Goal: Transaction & Acquisition: Purchase product/service

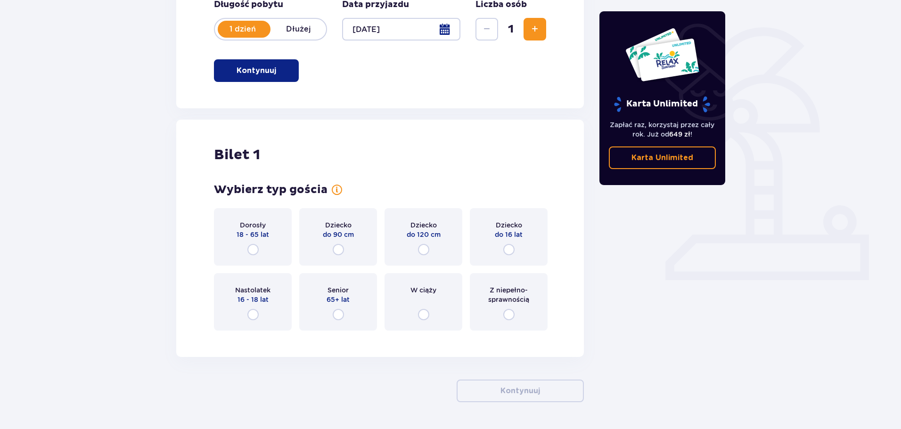
scroll to position [236, 0]
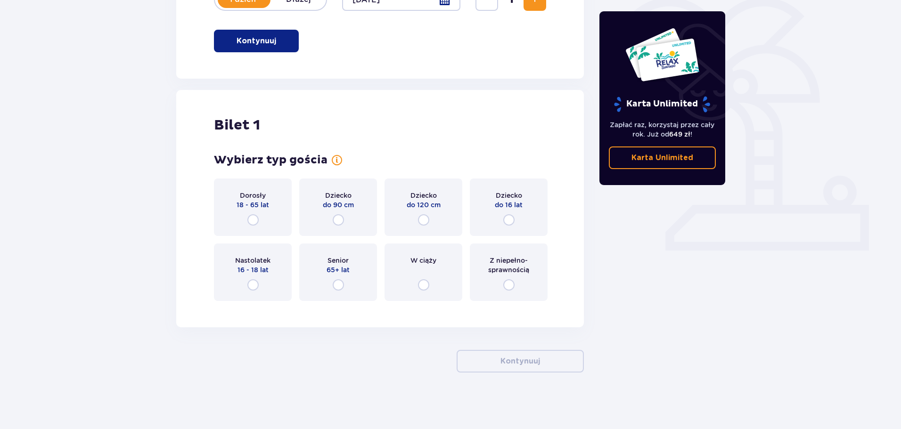
click at [249, 218] on input "radio" at bounding box center [252, 219] width 11 height 11
radio input "true"
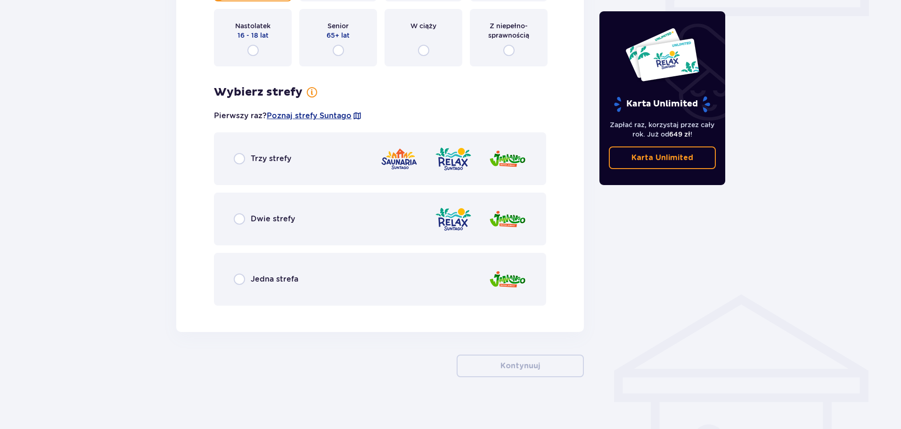
scroll to position [475, 0]
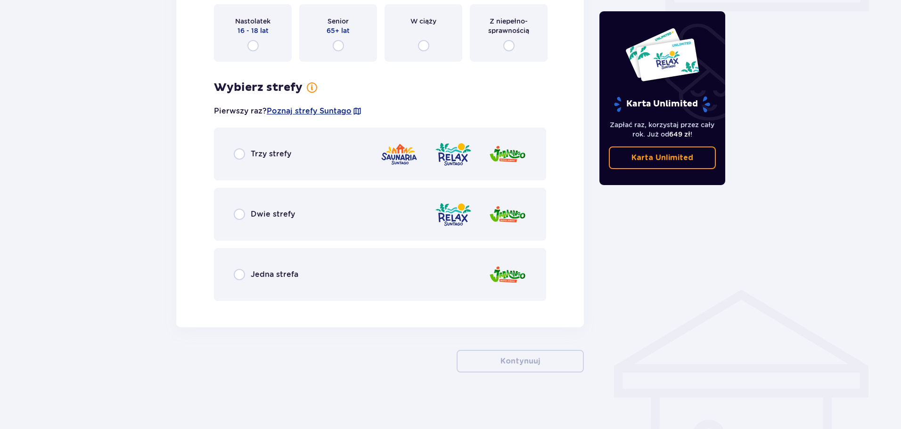
click at [261, 154] on span "Trzy strefy" at bounding box center [271, 154] width 41 height 10
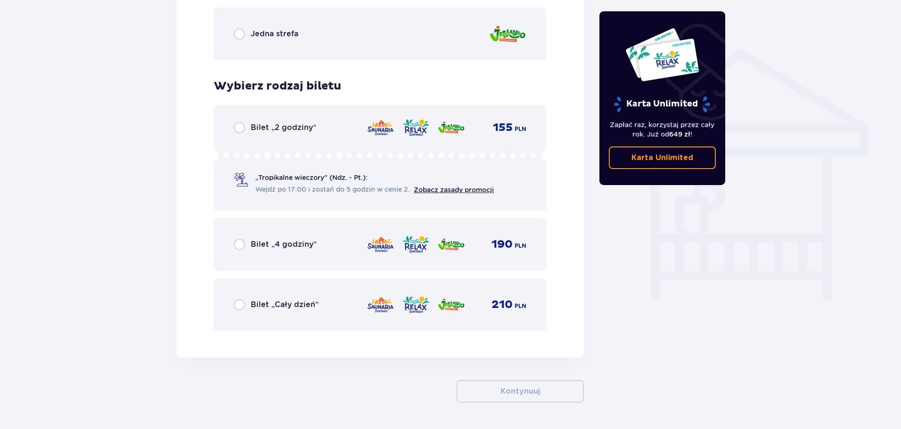
scroll to position [699, 0]
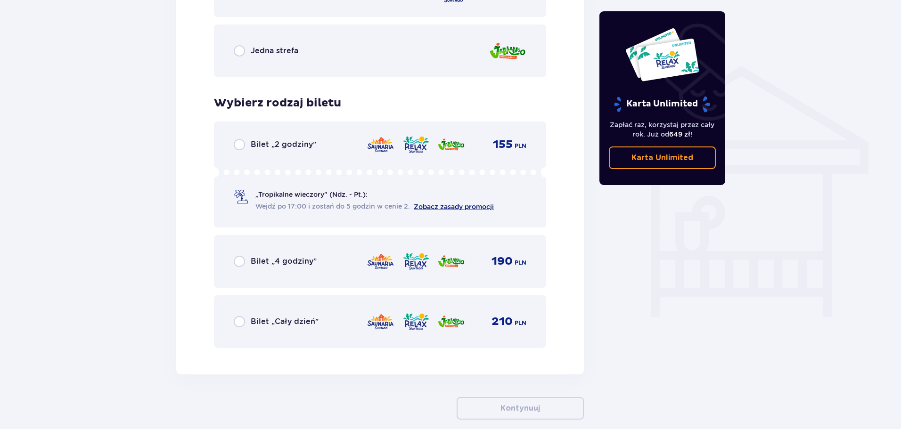
click at [454, 208] on link "Zobacz zasady promocji" at bounding box center [454, 207] width 80 height 8
click at [193, 262] on div "Bilet 1 Wybierz typ gościa dla biletu o numerze 1 Dorosły 18 - 65 lat Dziecko d…" at bounding box center [379, 1] width 407 height 748
click at [565, 252] on div "Bilet 1 Wybierz typ gościa dla biletu o numerze 1 Dorosły 18 - 65 lat Dziecko d…" at bounding box center [379, 1] width 407 height 748
click at [555, 245] on div "Bilet 1 Wybierz typ gościa dla biletu o numerze 1 Dorosły 18 - 65 lat Dziecko d…" at bounding box center [379, 1] width 407 height 748
click at [560, 287] on div "Bilet 1 Wybierz typ gościa dla biletu o numerze 1 Dorosły 18 - 65 lat Dziecko d…" at bounding box center [379, 1] width 407 height 748
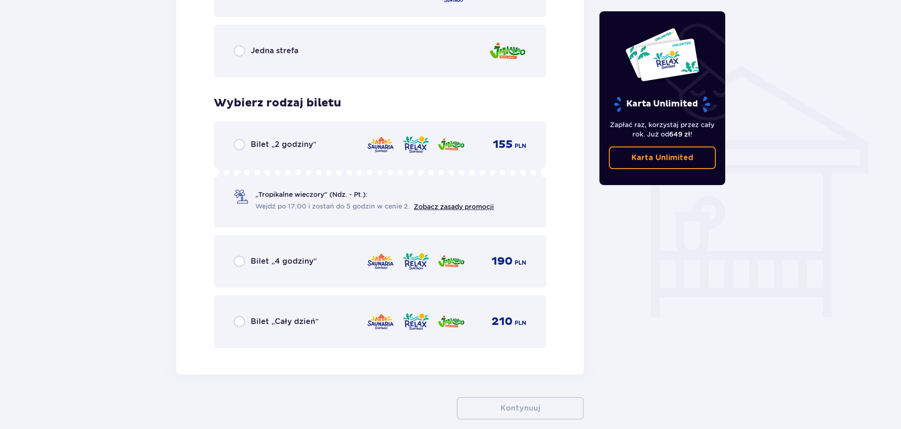
click at [188, 276] on div "Bilet 1 Wybierz typ gościa dla biletu o numerze 1 Dorosły 18 - 65 lat Dziecko d…" at bounding box center [379, 1] width 407 height 748
click at [195, 281] on div "Bilet 1 Wybierz typ gościa dla biletu o numerze 1 Dorosły 18 - 65 lat Dziecko d…" at bounding box center [379, 1] width 407 height 748
click at [194, 270] on div "Bilet 1 Wybierz typ gościa dla biletu o numerze 1 Dorosły 18 - 65 lat Dziecko d…" at bounding box center [379, 1] width 407 height 748
drag, startPoint x: 194, startPoint y: 272, endPoint x: 206, endPoint y: 272, distance: 11.8
click at [195, 272] on div "Bilet 1 Wybierz typ gościa dla biletu o numerze 1 Dorosły 18 - 65 lat Dziecko d…" at bounding box center [379, 1] width 407 height 748
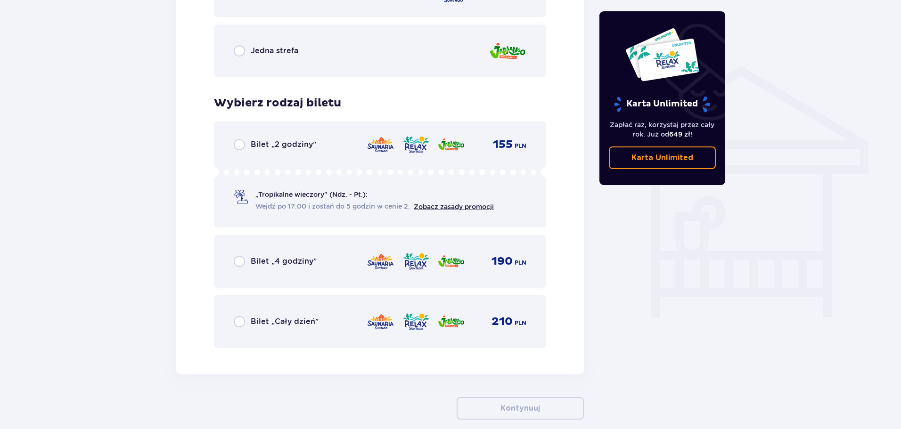
click at [329, 267] on div "Bilet „4 godziny” 190 PLN" at bounding box center [380, 262] width 293 height 20
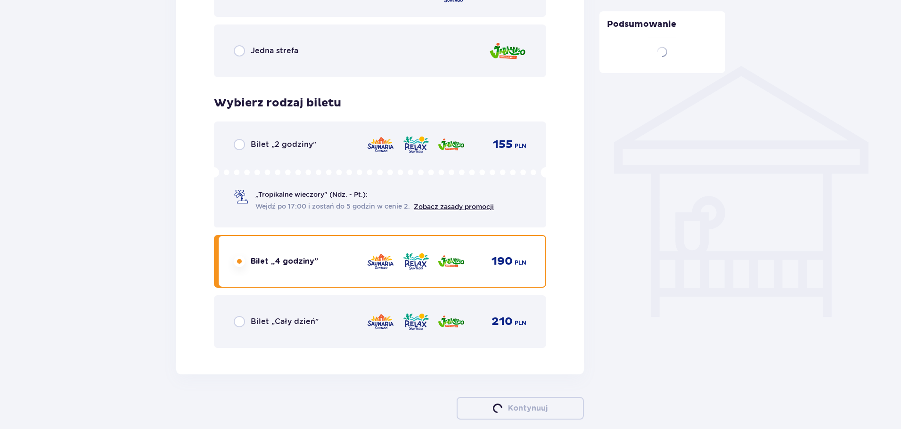
click at [389, 188] on div "„Tropikalne wieczory" (Ndz. - Pt.): Wejdź po 17:00 i zostań do 5 godzin w cenie…" at bounding box center [380, 189] width 293 height 44
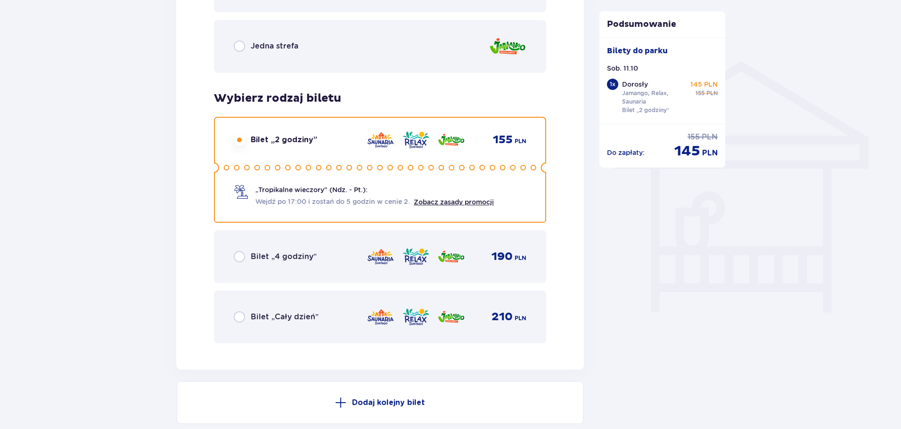
scroll to position [701, 0]
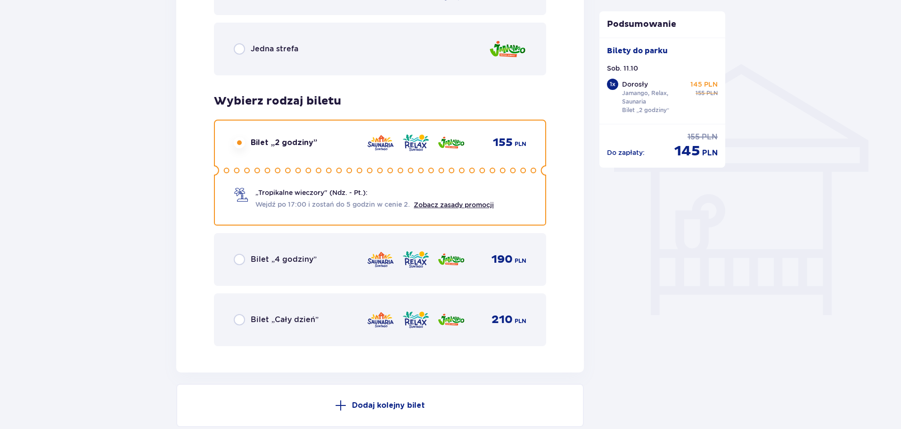
click at [367, 272] on div "Bilet „4 godziny” 190 PLN" at bounding box center [380, 259] width 332 height 53
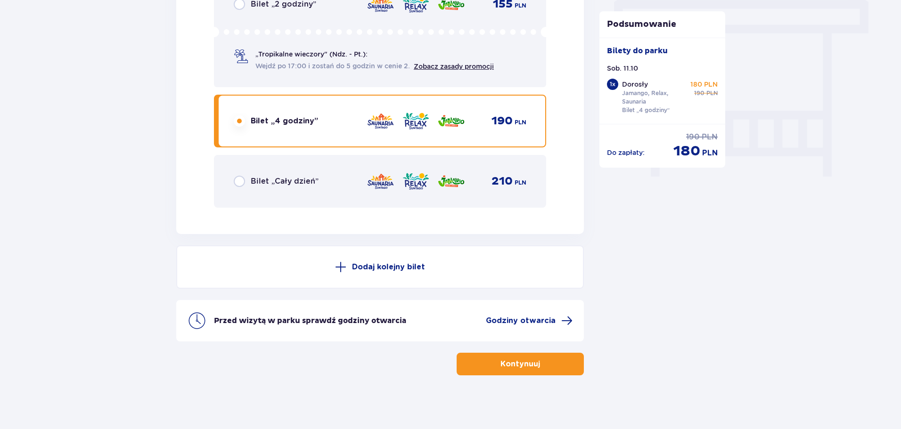
scroll to position [842, 0]
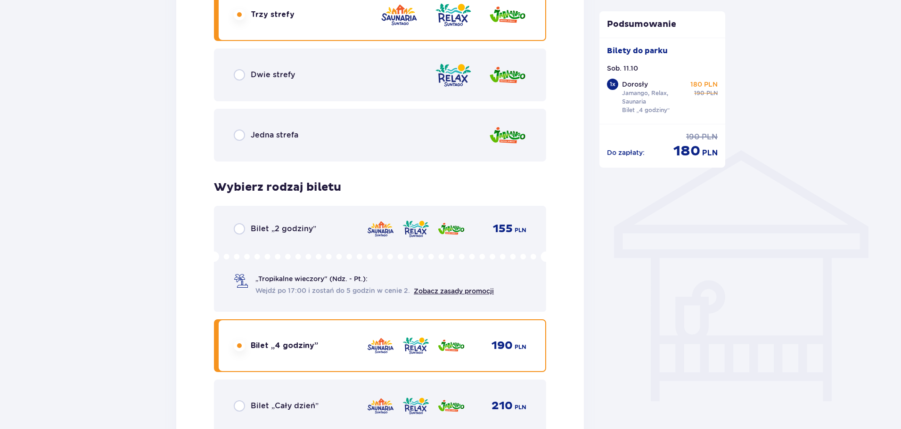
scroll to position [607, 0]
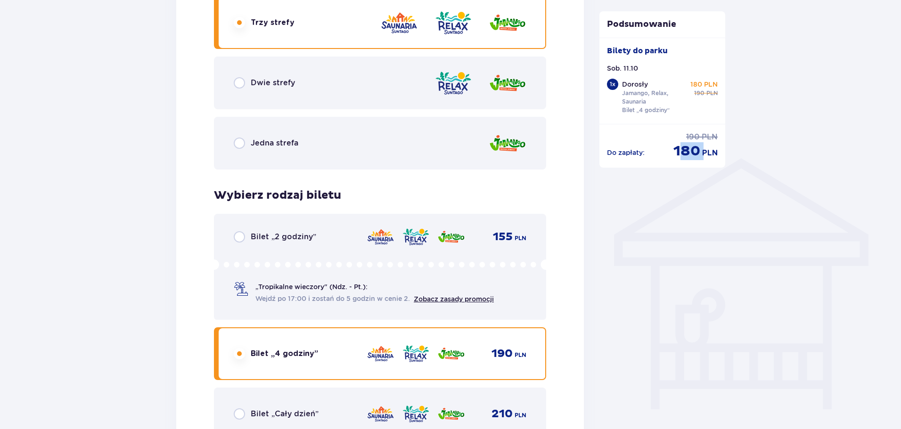
drag, startPoint x: 683, startPoint y: 149, endPoint x: 704, endPoint y: 149, distance: 20.3
click at [704, 149] on div "cena po obniżce 180 PLN" at bounding box center [695, 151] width 44 height 18
click at [697, 153] on span "180" at bounding box center [686, 151] width 27 height 18
click at [688, 154] on span "180" at bounding box center [686, 151] width 27 height 18
drag, startPoint x: 678, startPoint y: 150, endPoint x: 714, endPoint y: 156, distance: 36.7
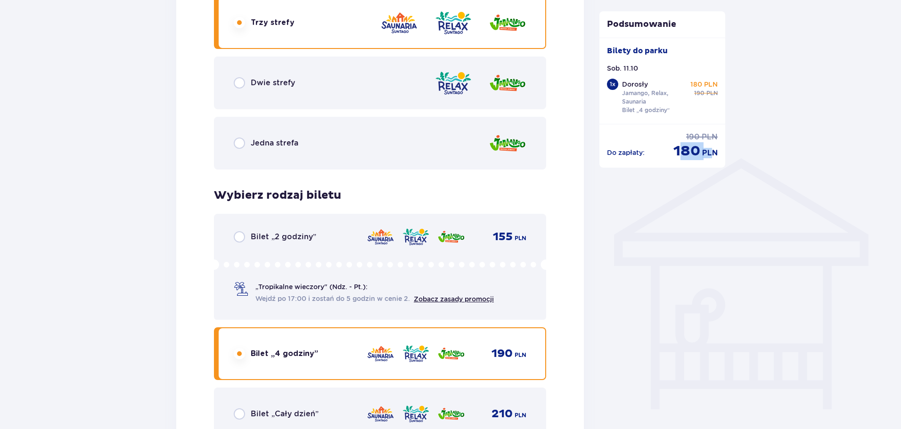
click at [714, 153] on div "cena po obniżce 180 PLN" at bounding box center [695, 151] width 44 height 18
drag, startPoint x: 714, startPoint y: 156, endPoint x: 704, endPoint y: 156, distance: 9.9
click at [713, 156] on span "PLN" at bounding box center [710, 153] width 16 height 10
click at [696, 155] on span "180" at bounding box center [686, 151] width 27 height 18
click at [676, 158] on span "180" at bounding box center [686, 151] width 27 height 18
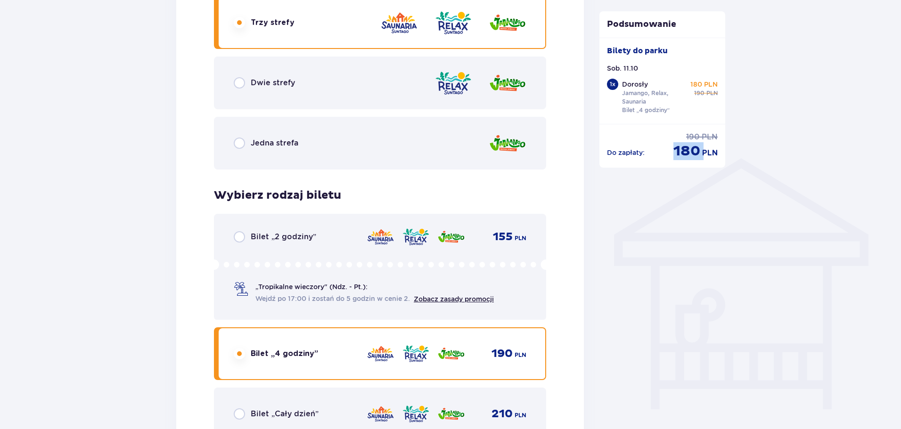
drag, startPoint x: 675, startPoint y: 152, endPoint x: 701, endPoint y: 152, distance: 25.9
click at [701, 152] on div "cena po obniżce 180 PLN" at bounding box center [695, 151] width 44 height 18
click at [702, 152] on span "PLN" at bounding box center [710, 153] width 16 height 10
click at [560, 347] on div "Bilet 1 Wybierz typ gościa dla biletu o numerze 1 Dorosły 18 - 65 lat Dziecko d…" at bounding box center [379, 93] width 407 height 748
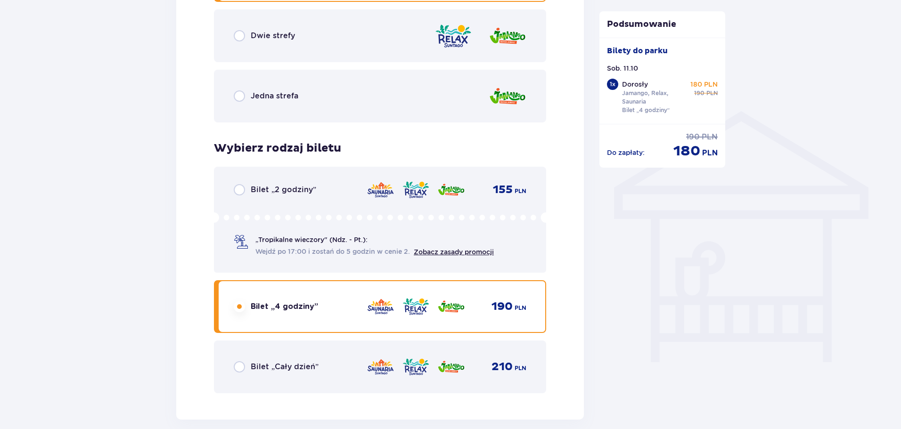
click at [483, 350] on div "Bilet „Cały dzień” 210 PLN" at bounding box center [380, 367] width 332 height 53
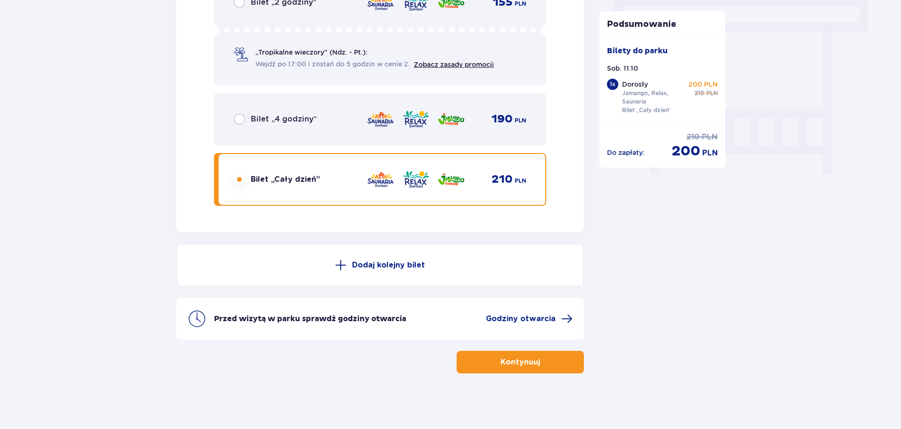
scroll to position [842, 0]
drag, startPoint x: 686, startPoint y: 152, endPoint x: 697, endPoint y: 152, distance: 10.8
click at [697, 152] on div "Do zapłaty : cena regularna 210 PLN cena po obniżce 200 PLN" at bounding box center [662, 146] width 111 height 28
click at [699, 153] on span "200" at bounding box center [685, 151] width 29 height 18
click at [321, 321] on p "Przed wizytą w parku sprawdź godziny otwarcia" at bounding box center [310, 318] width 192 height 10
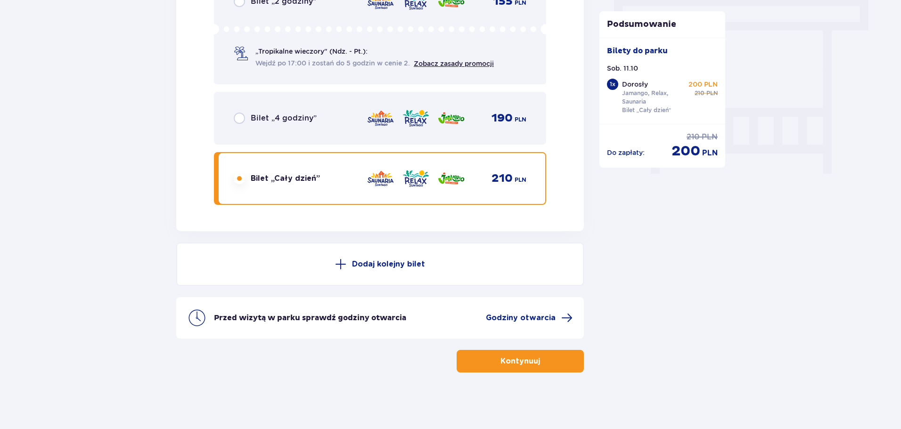
drag, startPoint x: 386, startPoint y: 258, endPoint x: 513, endPoint y: 207, distance: 137.2
click at [480, 122] on div "190 PLN" at bounding box center [446, 118] width 160 height 20
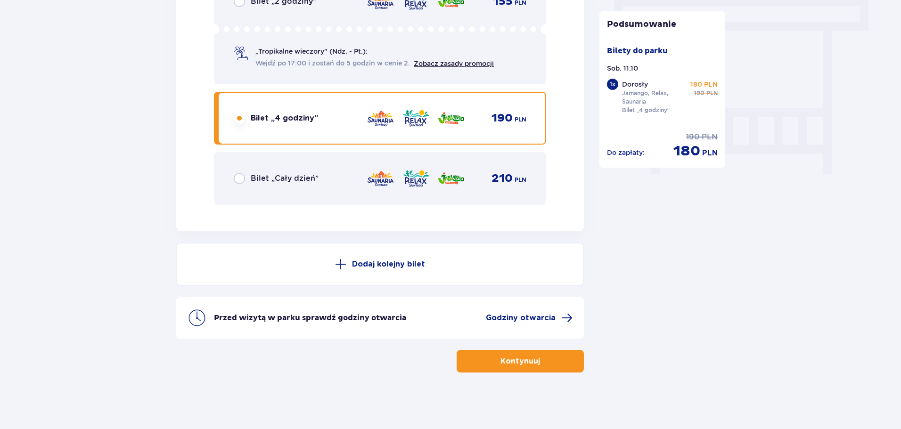
click at [486, 196] on div "Bilet „Cały dzień” 210 PLN" at bounding box center [380, 178] width 332 height 53
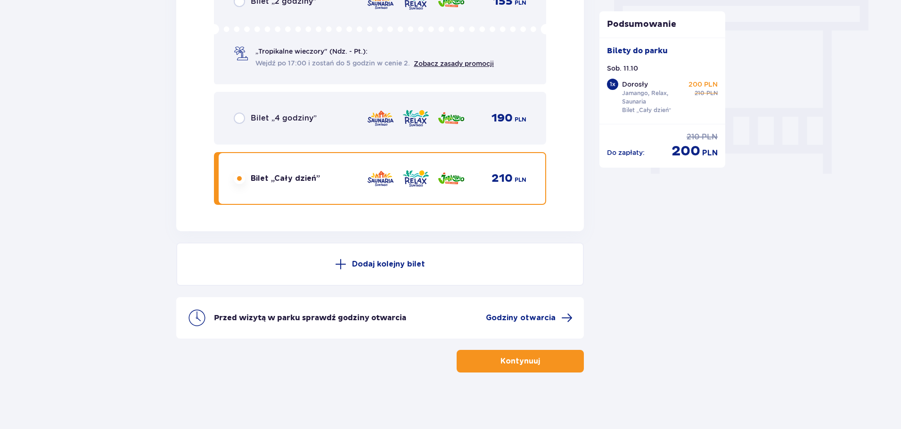
click at [471, 121] on div "190 PLN" at bounding box center [446, 118] width 160 height 20
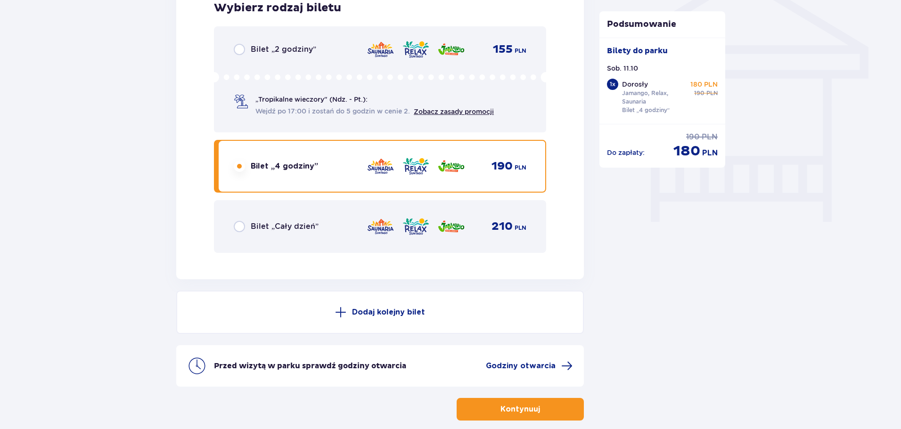
scroll to position [748, 0]
